Goal: Task Accomplishment & Management: Use online tool/utility

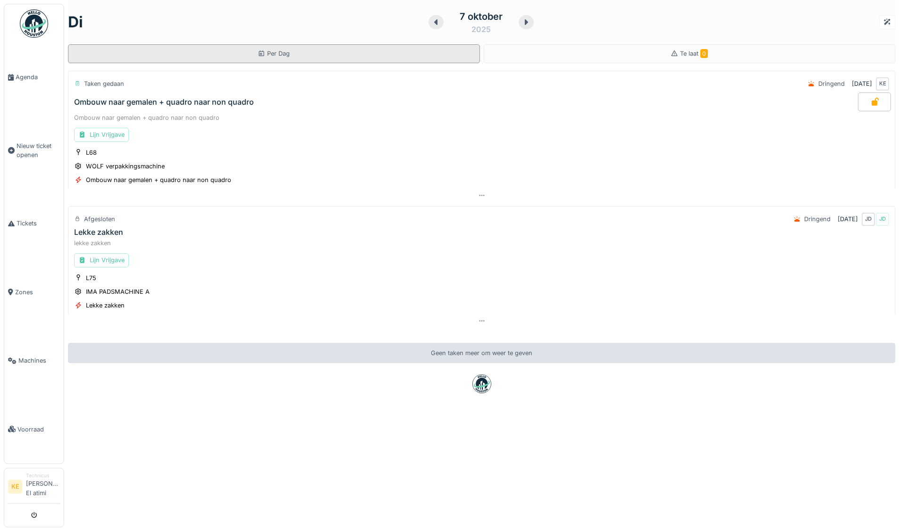
scroll to position [7, 0]
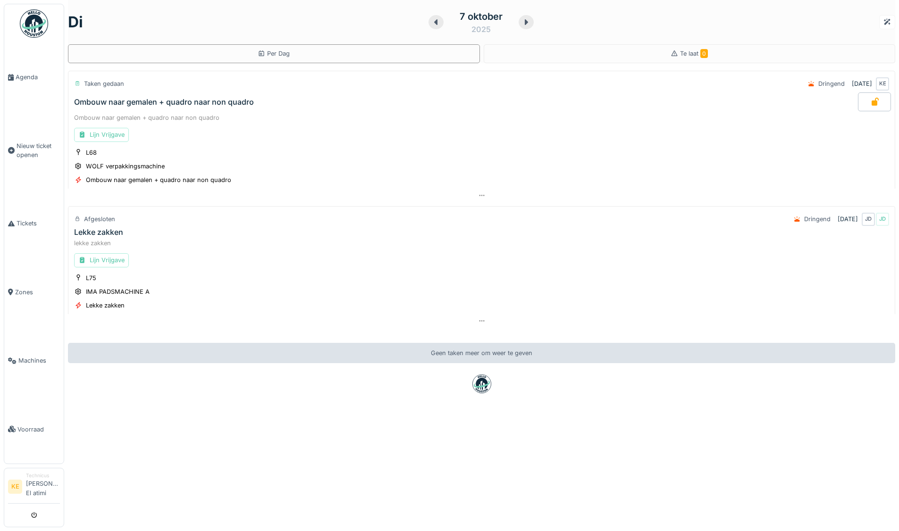
click at [27, 23] on img at bounding box center [34, 23] width 28 height 28
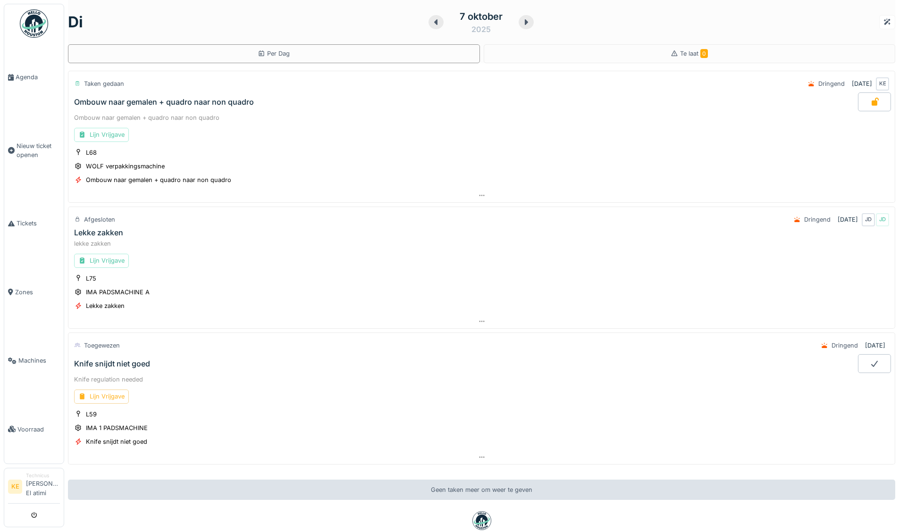
click at [114, 396] on div "Lijn Vrijgave" at bounding box center [101, 397] width 55 height 14
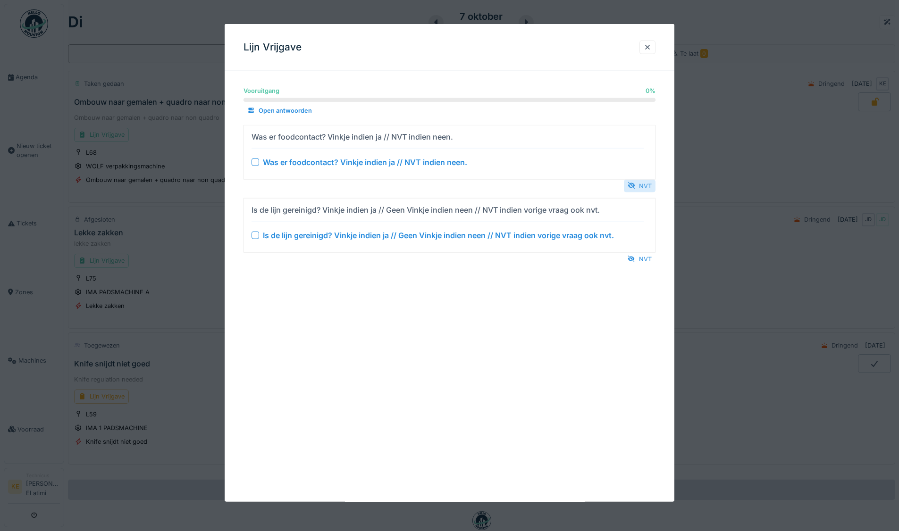
click at [644, 186] on div "NVT" at bounding box center [640, 185] width 32 height 13
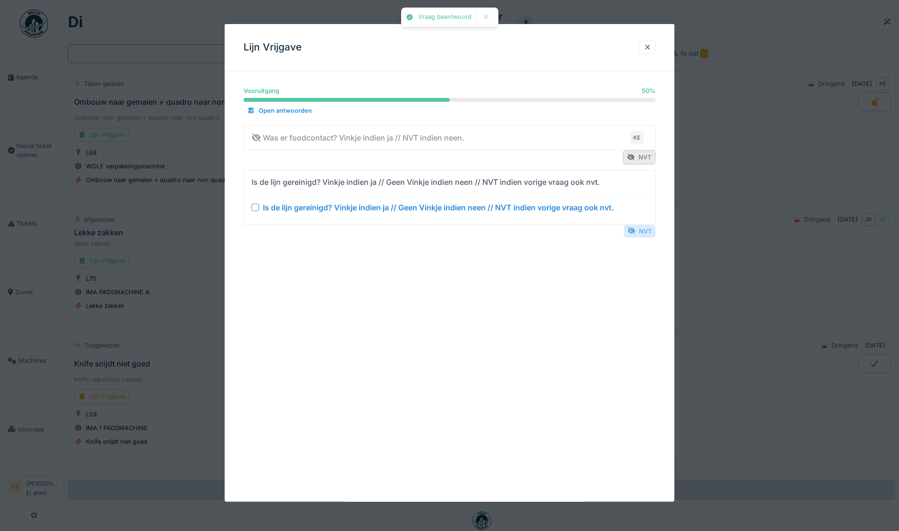
click at [641, 232] on div "NVT" at bounding box center [640, 231] width 32 height 13
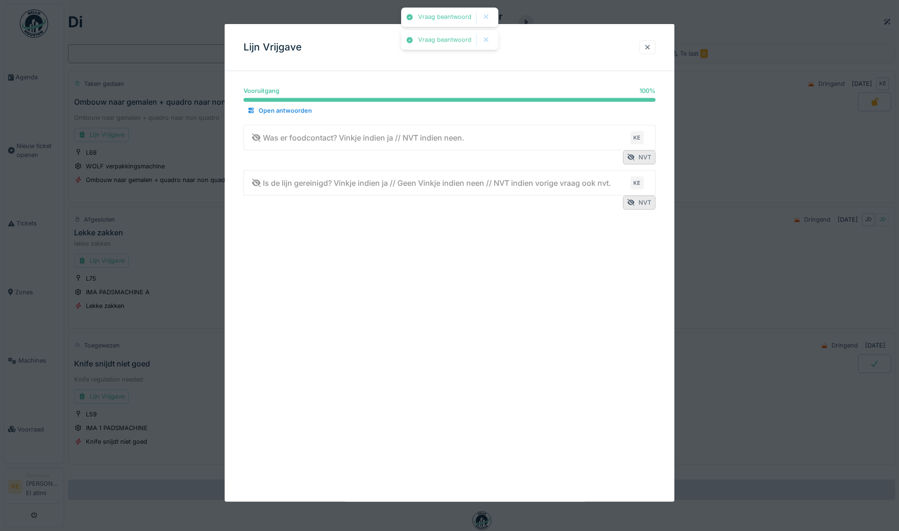
click at [651, 48] on div at bounding box center [648, 47] width 8 height 9
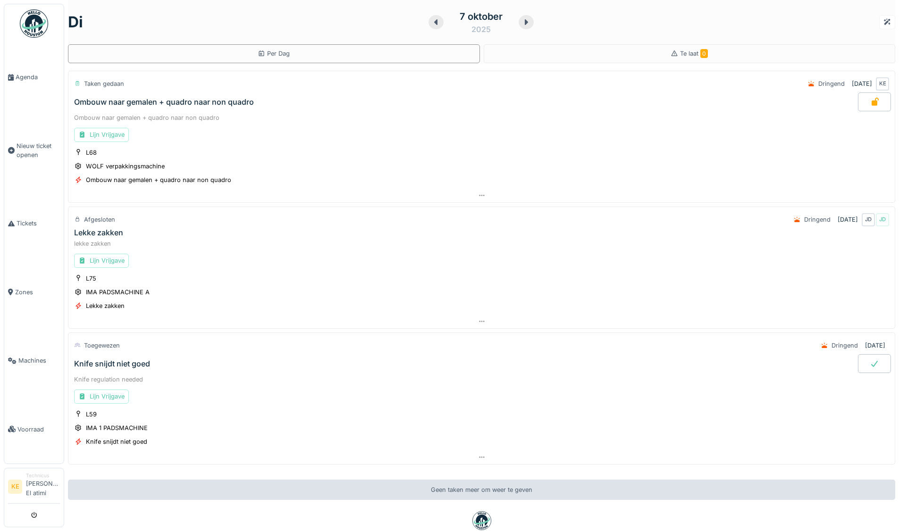
click at [871, 364] on icon at bounding box center [874, 364] width 7 height 6
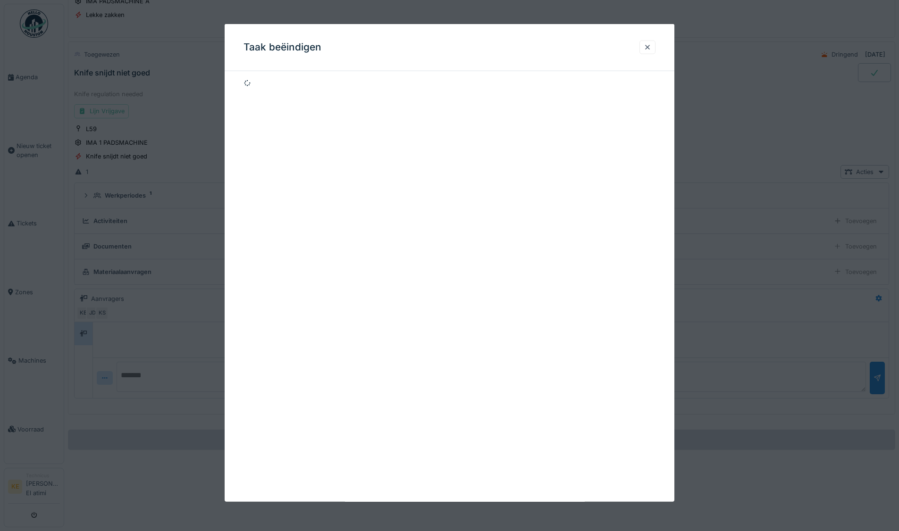
scroll to position [293, 0]
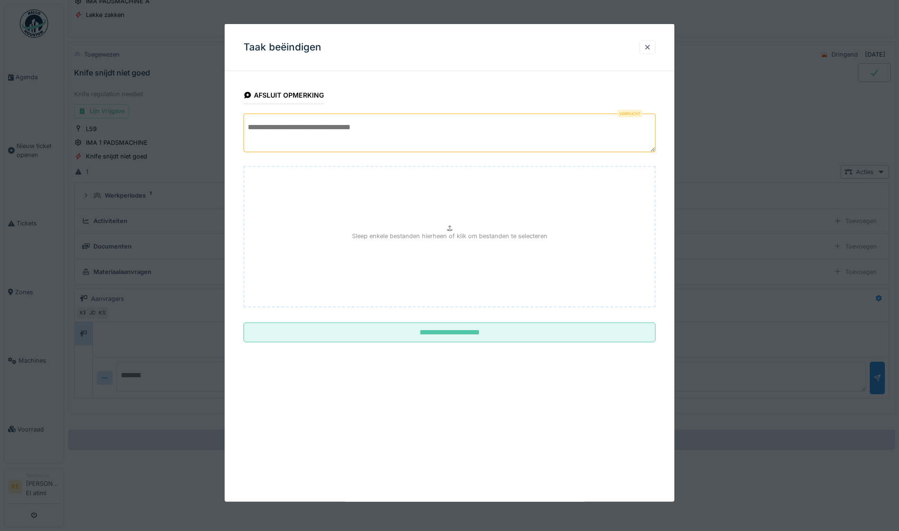
click at [286, 122] on textarea at bounding box center [449, 133] width 412 height 39
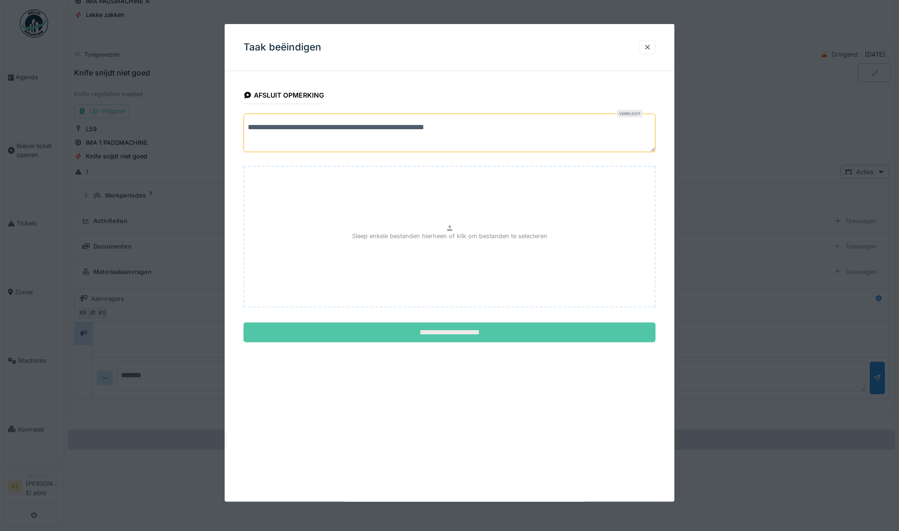
type textarea "**********"
click at [467, 330] on input "**********" at bounding box center [449, 333] width 412 height 20
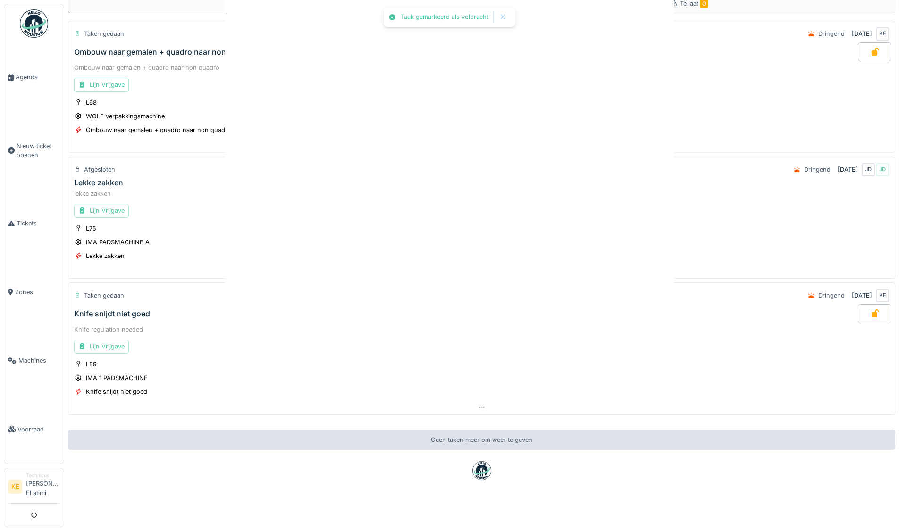
scroll to position [7, 0]
click at [35, 17] on img at bounding box center [34, 23] width 28 height 28
